Goal: Transaction & Acquisition: Download file/media

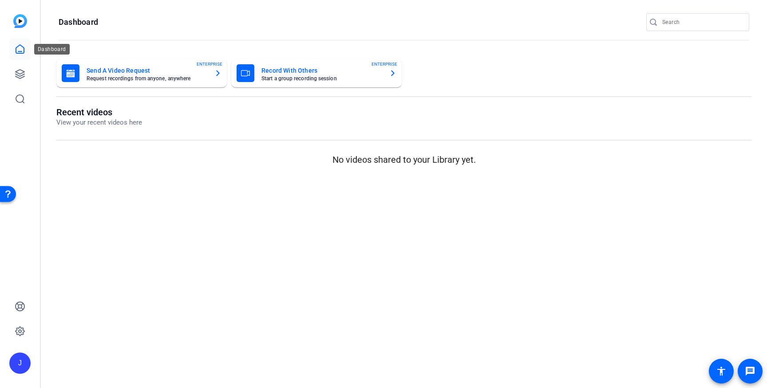
click at [13, 49] on link at bounding box center [19, 49] width 21 height 21
click at [19, 74] on icon at bounding box center [20, 74] width 11 height 11
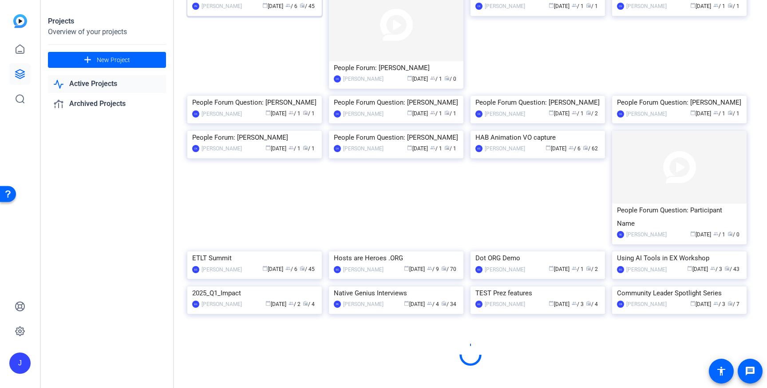
scroll to position [414, 0]
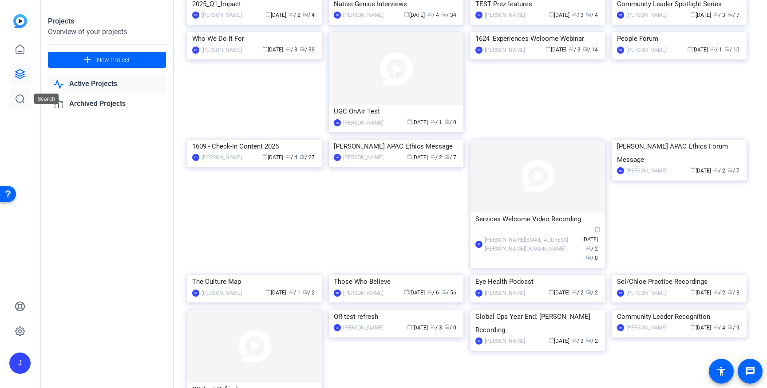
click at [20, 94] on icon at bounding box center [20, 99] width 11 height 11
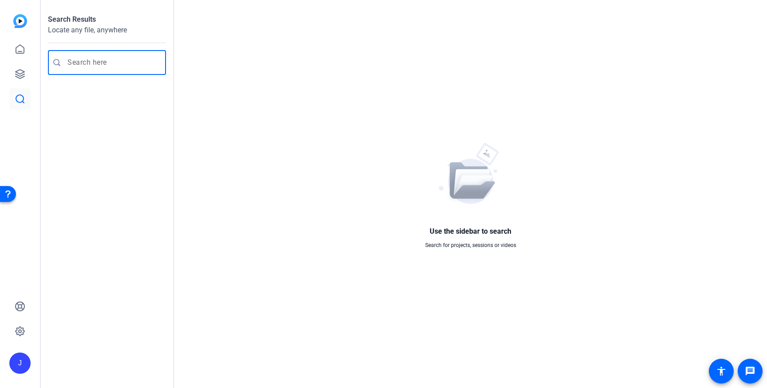
click at [90, 60] on input "Enter search query" at bounding box center [111, 62] width 88 height 11
type input "coming out"
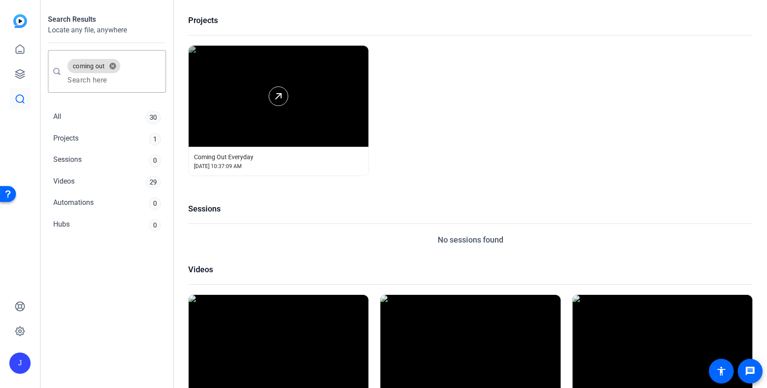
click at [287, 113] on div at bounding box center [279, 96] width 180 height 101
click at [252, 105] on div at bounding box center [279, 96] width 180 height 101
click at [275, 97] on icon at bounding box center [278, 96] width 11 height 11
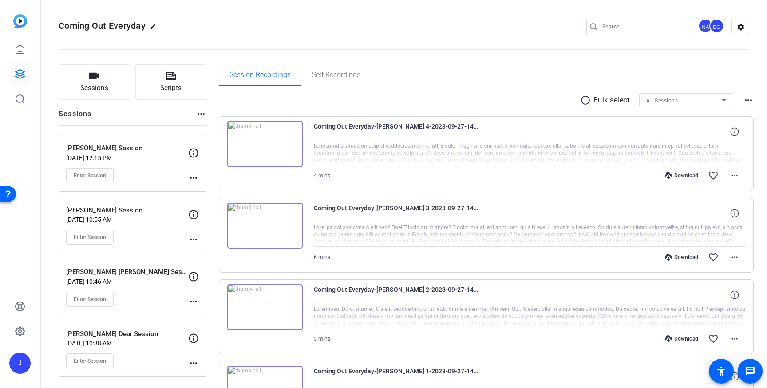
click at [193, 177] on mat-icon "more_horiz" at bounding box center [193, 178] width 11 height 11
click at [424, 77] on div at bounding box center [383, 194] width 767 height 388
click at [126, 142] on div "Lucas Bonalume Session Sep 25, 2023 @ 12:15 PM Enter Session more_horiz" at bounding box center [133, 163] width 148 height 57
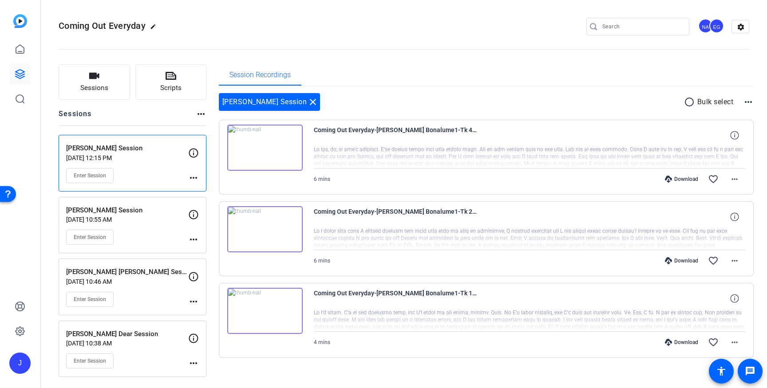
click at [682, 178] on div "Download" at bounding box center [681, 179] width 42 height 7
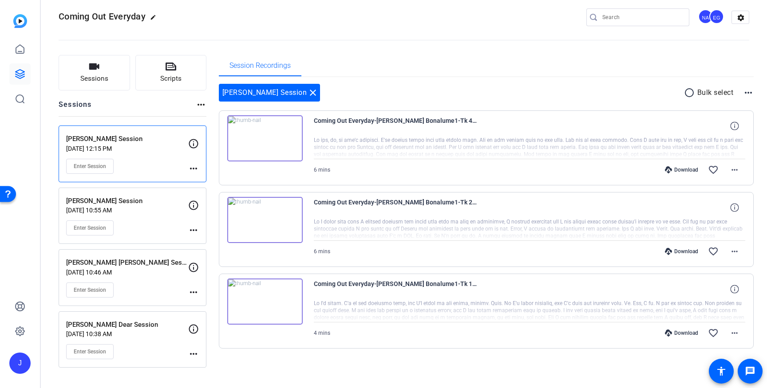
click at [683, 251] on div "Download" at bounding box center [681, 251] width 42 height 7
click at [689, 332] on div "Download" at bounding box center [681, 333] width 42 height 7
click at [144, 210] on p "Sep 25, 2023 @ 10:55 AM" at bounding box center [127, 210] width 122 height 7
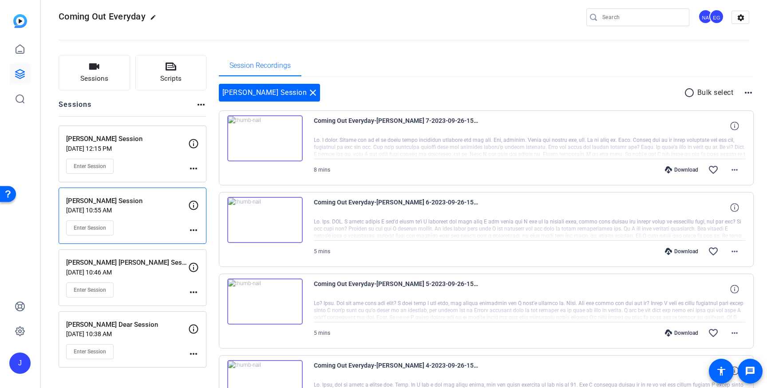
click at [681, 168] on div "Download" at bounding box center [681, 169] width 42 height 7
click at [681, 251] on div "Download" at bounding box center [681, 251] width 42 height 7
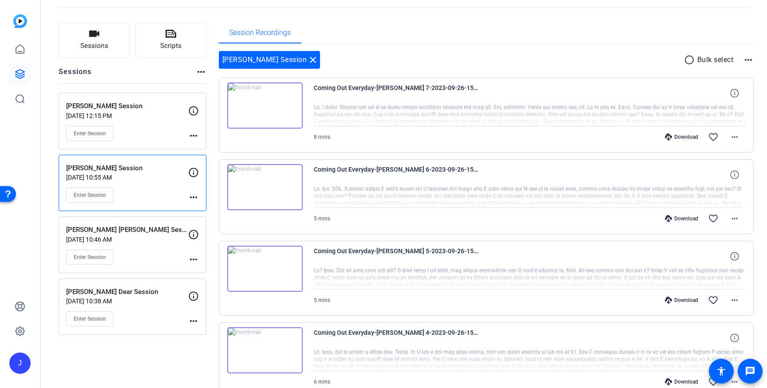
scroll to position [59, 0]
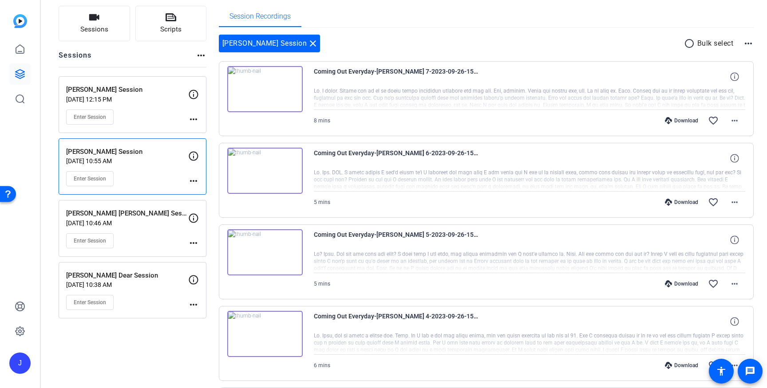
click at [687, 285] on div "Download" at bounding box center [681, 283] width 42 height 7
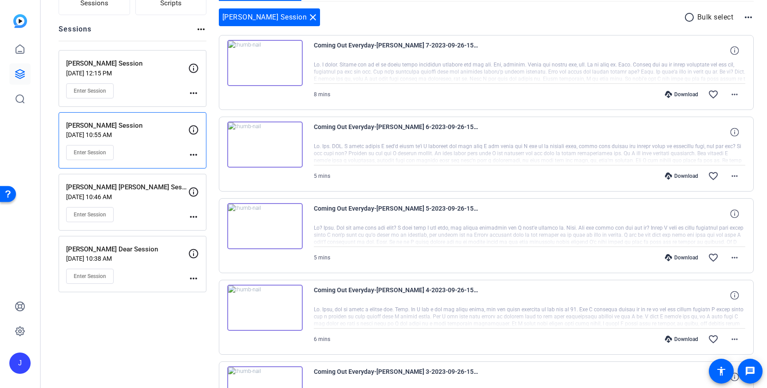
scroll to position [87, 0]
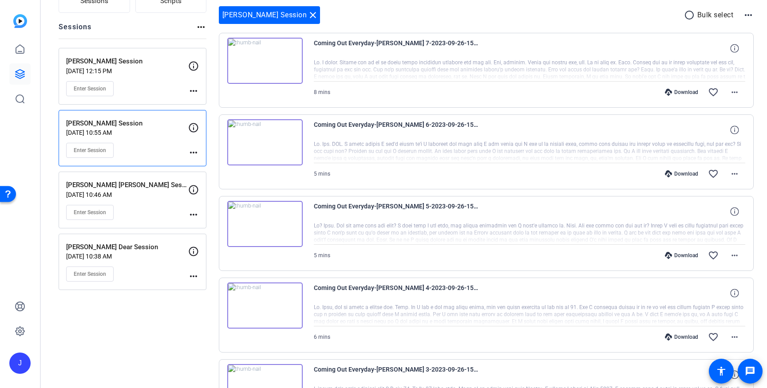
click at [691, 335] on div "Download" at bounding box center [681, 337] width 42 height 7
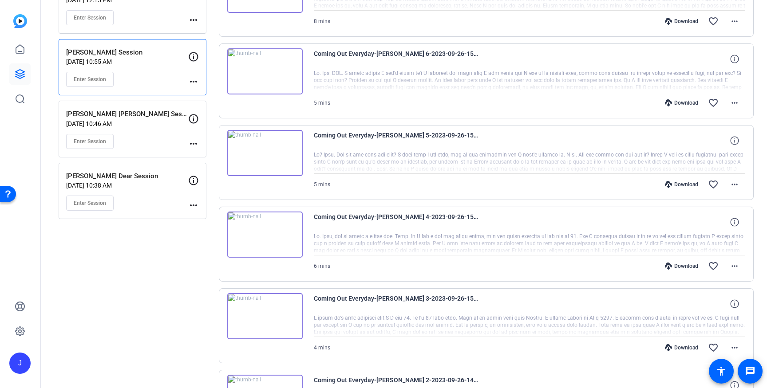
scroll to position [167, 0]
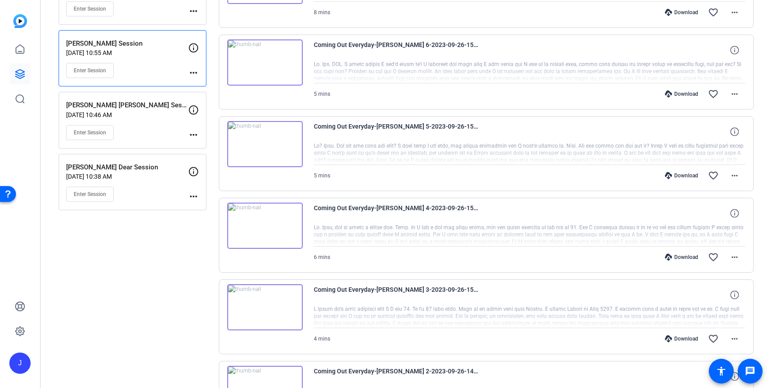
click at [682, 341] on div "Download" at bounding box center [681, 338] width 42 height 7
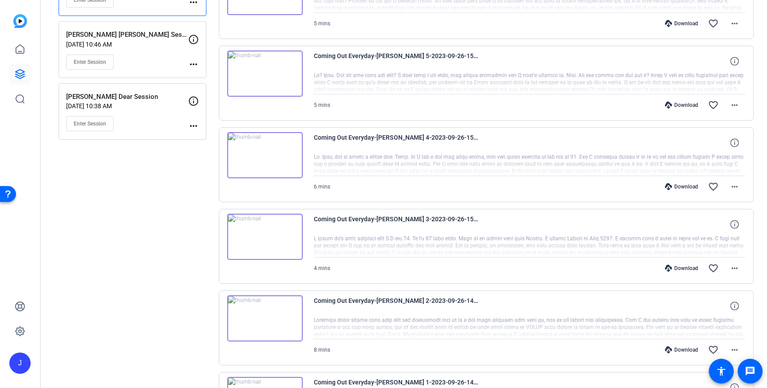
scroll to position [264, 0]
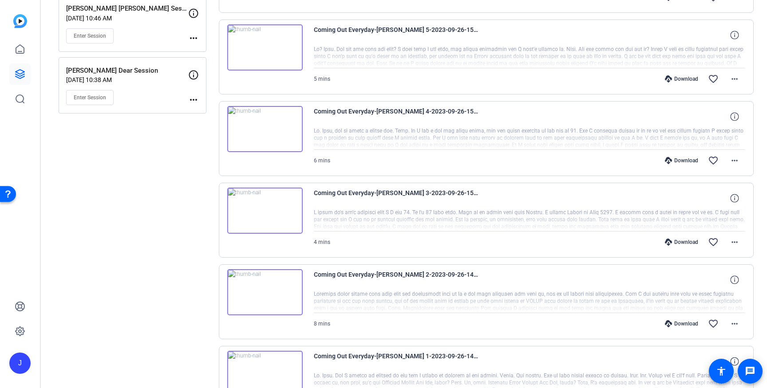
click at [680, 324] on div "Download" at bounding box center [681, 323] width 42 height 7
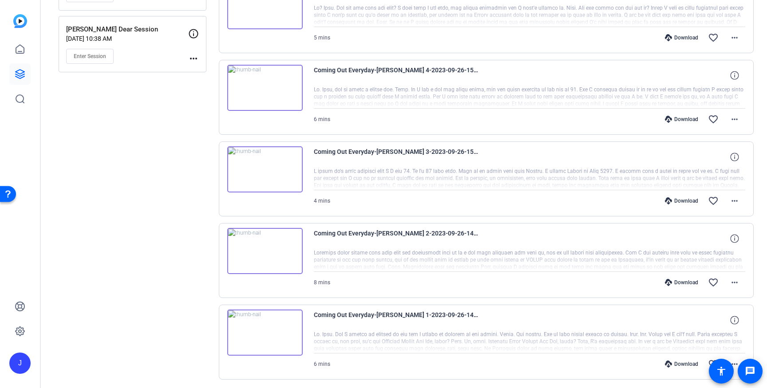
scroll to position [336, 0]
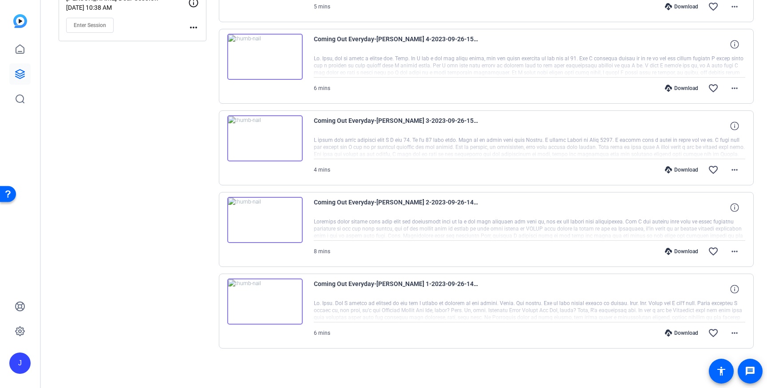
click at [682, 332] on div "Download" at bounding box center [681, 333] width 42 height 7
click at [162, 159] on div "Sessions Scripts Sessions more_horiz Lucas Bonalume Session Sep 25, 2023 @ 12:1…" at bounding box center [133, 53] width 148 height 649
click at [163, 163] on div "Sessions Scripts Sessions more_horiz Lucas Bonalume Session Sep 25, 2023 @ 12:1…" at bounding box center [133, 53] width 148 height 649
click at [173, 160] on div "Sessions Scripts Sessions more_horiz Lucas Bonalume Session Sep 25, 2023 @ 12:1…" at bounding box center [133, 53] width 148 height 649
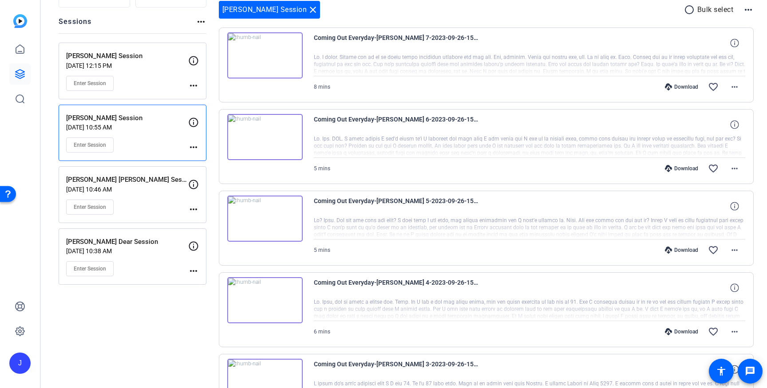
scroll to position [112, 0]
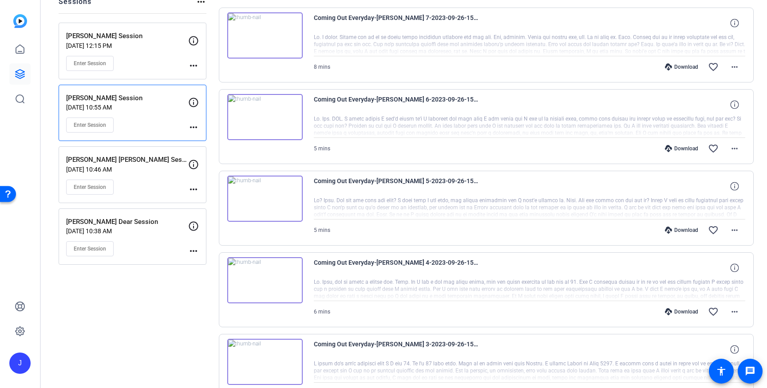
click at [153, 168] on p "Sep 25, 2023 @ 10:46 AM" at bounding box center [127, 169] width 122 height 7
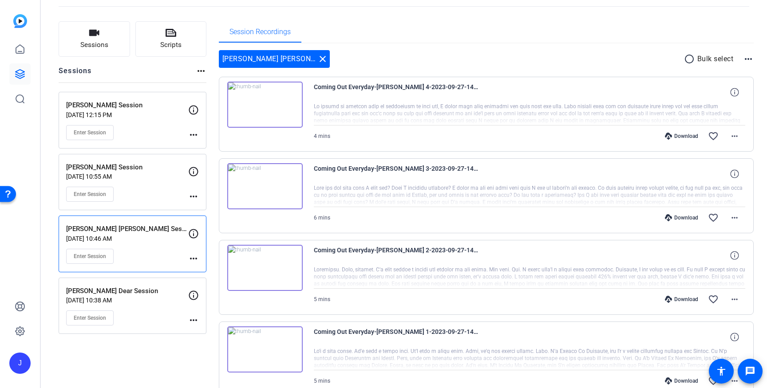
scroll to position [37, 0]
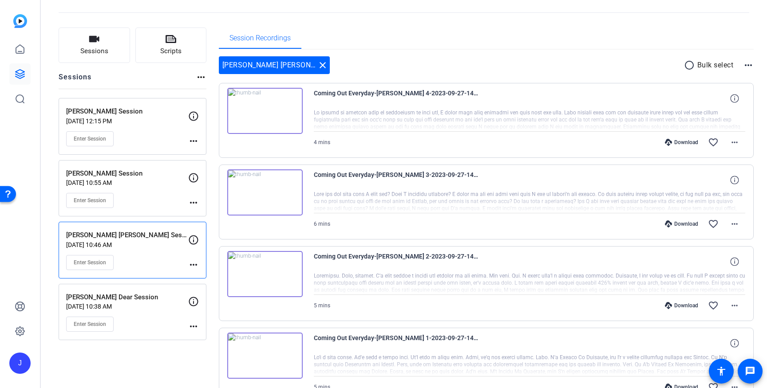
click at [140, 129] on div "Lucas Bonalume Session Sep 25, 2023 @ 12:15 PM Enter Session" at bounding box center [127, 126] width 122 height 40
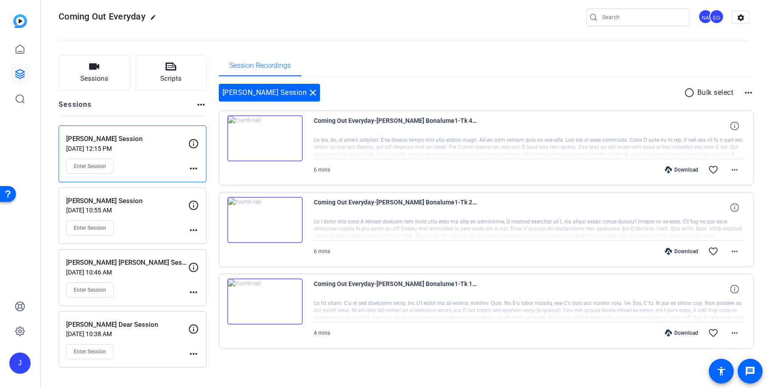
scroll to position [9, 0]
click at [149, 263] on p "Javier Altamirano Miranda Session" at bounding box center [127, 263] width 122 height 10
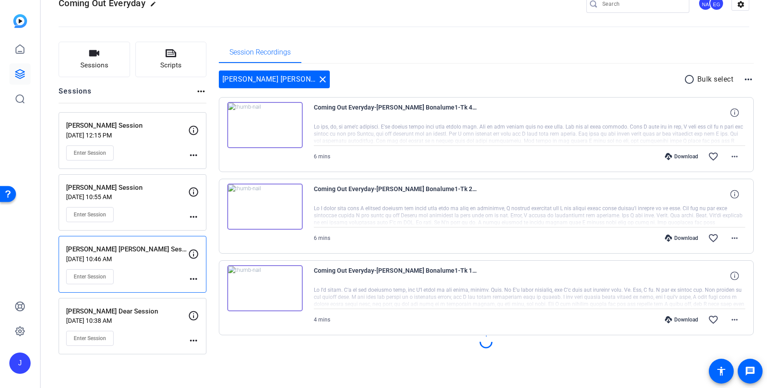
scroll to position [37, 0]
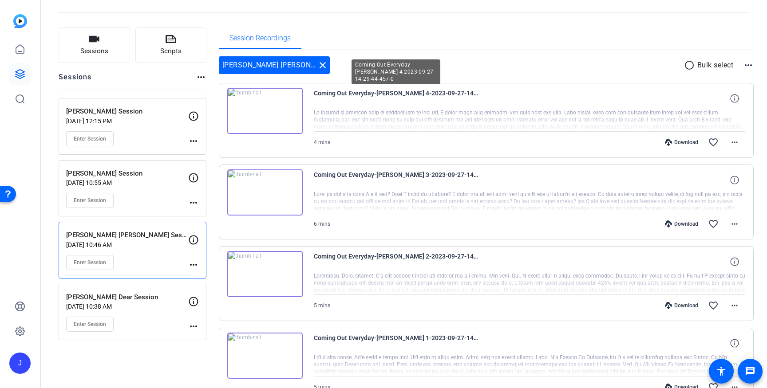
click at [380, 93] on span "Coming Out Everyday-[PERSON_NAME] 4-2023-09-27-14-29-44-457-0" at bounding box center [396, 98] width 164 height 21
click at [350, 93] on span "Coming Out Everyday-[PERSON_NAME] 4-2023-09-27-14-29-44-457-0" at bounding box center [396, 98] width 164 height 21
click at [346, 93] on span "Coming Out Everyday-[PERSON_NAME] 4-2023-09-27-14-29-44-457-0" at bounding box center [396, 98] width 164 height 21
click at [334, 93] on span "Coming Out Everyday-[PERSON_NAME] 4-2023-09-27-14-29-44-457-0" at bounding box center [396, 98] width 164 height 21
click at [336, 91] on span "Coming Out Everyday-[PERSON_NAME] 4-2023-09-27-14-29-44-457-0" at bounding box center [396, 98] width 164 height 21
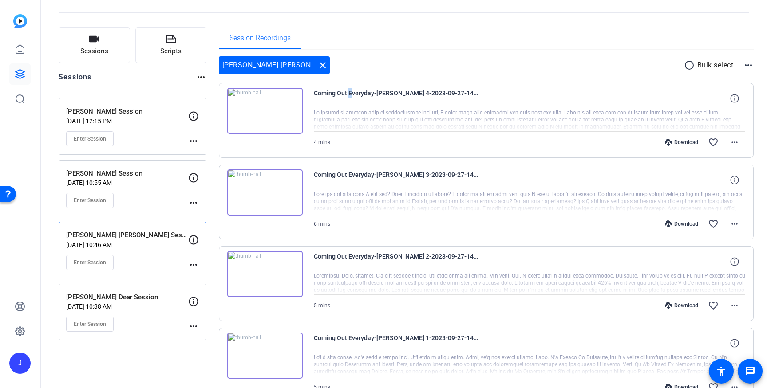
click at [349, 91] on span "Coming Out Everyday-[PERSON_NAME] 4-2023-09-27-14-29-44-457-0" at bounding box center [396, 98] width 164 height 21
click at [334, 92] on span "Coming Out Everyday-[PERSON_NAME] 4-2023-09-27-14-29-44-457-0" at bounding box center [396, 98] width 164 height 21
click at [337, 90] on span "Coming Out Everyday-[PERSON_NAME] 4-2023-09-27-14-29-44-457-0" at bounding box center [396, 98] width 164 height 21
click at [348, 91] on span "Coming Out Everyday-[PERSON_NAME] 4-2023-09-27-14-29-44-457-0" at bounding box center [396, 98] width 164 height 21
click at [390, 92] on span "Coming Out Everyday-[PERSON_NAME] 4-2023-09-27-14-29-44-457-0" at bounding box center [396, 98] width 164 height 21
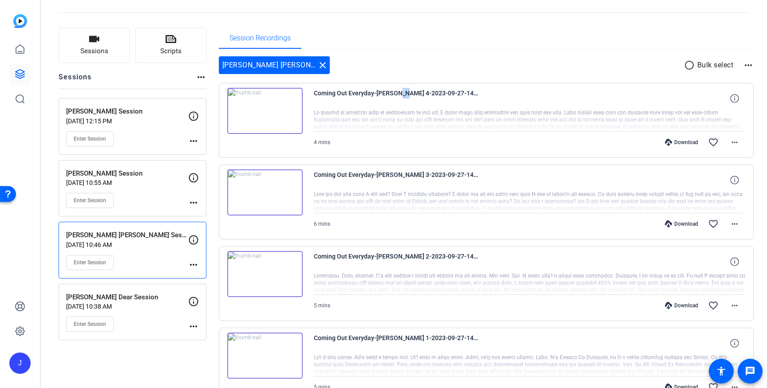
click at [394, 90] on span "Coming Out Everyday-[PERSON_NAME] 4-2023-09-27-14-29-44-457-0" at bounding box center [396, 98] width 164 height 21
click at [391, 91] on span "Coming Out Everyday-[PERSON_NAME] 4-2023-09-27-14-29-44-457-0" at bounding box center [396, 98] width 164 height 21
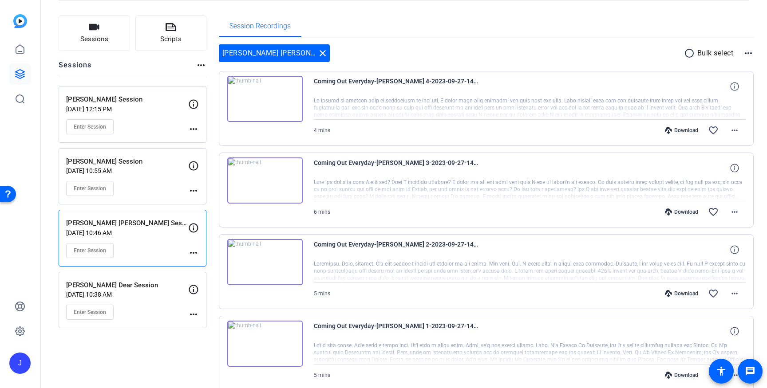
scroll to position [46, 0]
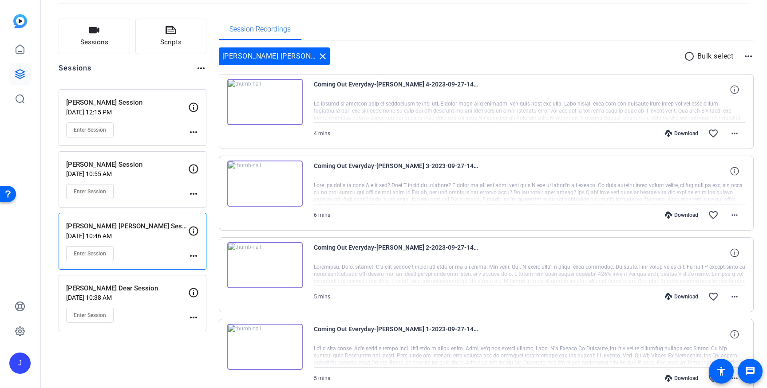
click at [683, 133] on div "Download" at bounding box center [681, 133] width 42 height 7
click at [678, 215] on div "Download" at bounding box center [681, 215] width 42 height 7
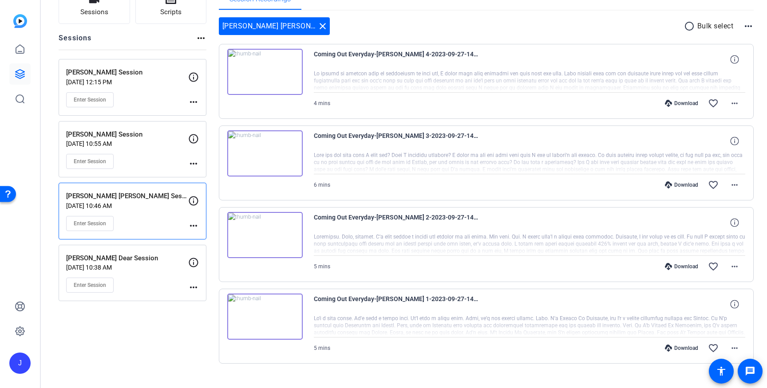
scroll to position [91, 0]
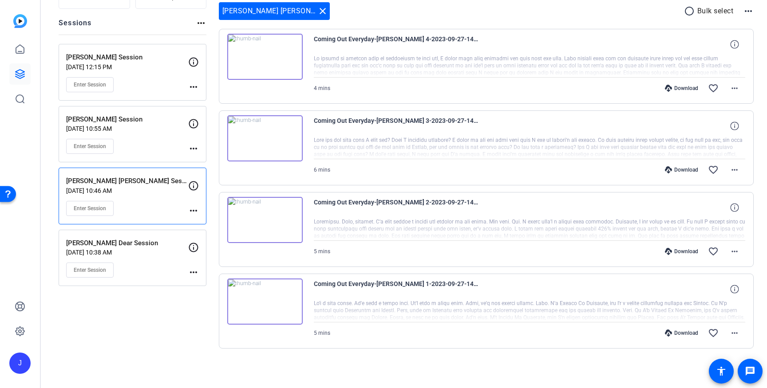
click at [679, 251] on div "Download" at bounding box center [681, 251] width 42 height 7
click at [685, 333] on div "Download" at bounding box center [681, 333] width 42 height 7
click at [162, 310] on div "Sessions Scripts Sessions more_horiz Lucas Bonalume Session Sep 25, 2023 @ 12:1…" at bounding box center [133, 175] width 148 height 404
click at [172, 310] on div "Sessions Scripts Sessions more_horiz Lucas Bonalume Session Sep 25, 2023 @ 12:1…" at bounding box center [133, 175] width 148 height 404
click at [156, 307] on div "Sessions Scripts Sessions more_horiz Lucas Bonalume Session Sep 25, 2023 @ 12:1…" at bounding box center [133, 175] width 148 height 404
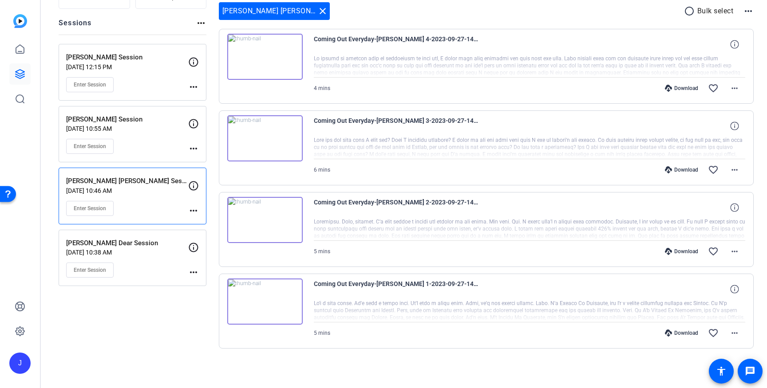
click at [156, 307] on div "Sessions Scripts Sessions more_horiz Lucas Bonalume Session Sep 25, 2023 @ 12:1…" at bounding box center [133, 175] width 148 height 404
click at [172, 308] on div "Sessions Scripts Sessions more_horiz Lucas Bonalume Session Sep 25, 2023 @ 12:1…" at bounding box center [133, 175] width 148 height 404
click at [162, 308] on div "Sessions Scripts Sessions more_horiz Lucas Bonalume Session Sep 25, 2023 @ 12:1…" at bounding box center [133, 175] width 148 height 404
click at [151, 316] on div "Sessions Scripts Sessions more_horiz Lucas Bonalume Session Sep 25, 2023 @ 12:1…" at bounding box center [133, 175] width 148 height 404
click at [132, 208] on div "Enter Session" at bounding box center [127, 208] width 122 height 15
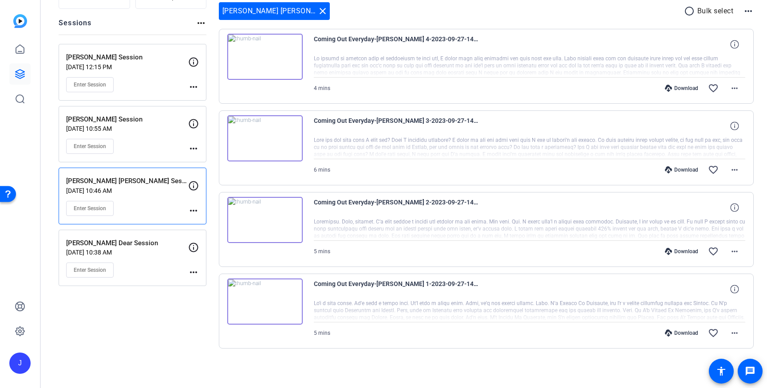
click at [142, 248] on div "Sarah Dear Session Sep 25, 2023 @ 10:38 AM Enter Session" at bounding box center [127, 258] width 122 height 40
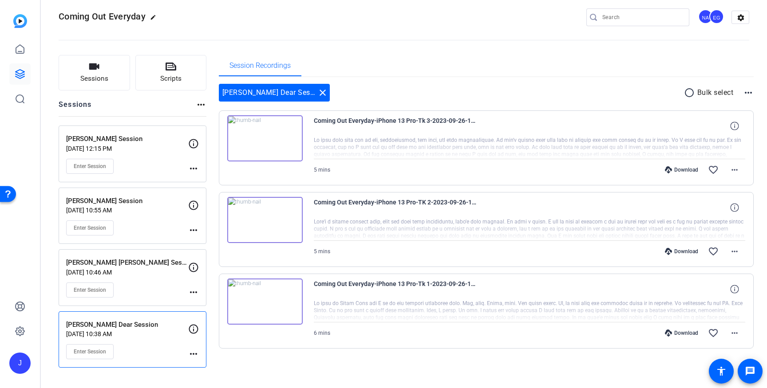
click at [421, 69] on div "Session Recordings" at bounding box center [486, 65] width 535 height 21
click at [468, 84] on div "Sarah Dear Session close radio_button_unchecked Bulk select more_horiz" at bounding box center [486, 93] width 535 height 18
click at [685, 171] on div "Download" at bounding box center [681, 169] width 42 height 7
click at [681, 253] on div "Download" at bounding box center [681, 251] width 42 height 7
click at [674, 330] on div "Download" at bounding box center [681, 333] width 42 height 7
